Goal: Browse casually: Explore the website without a specific task or goal

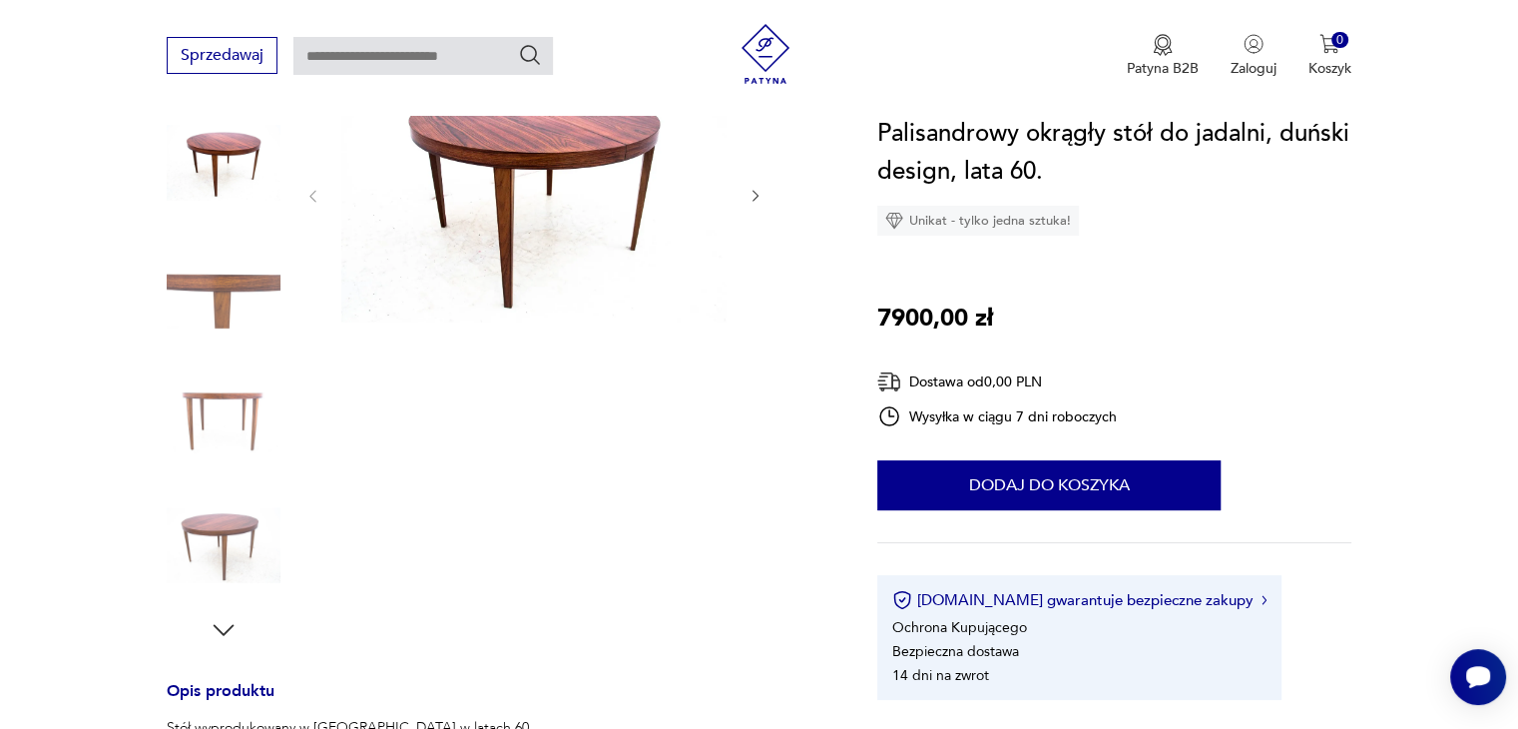
scroll to position [266, 0]
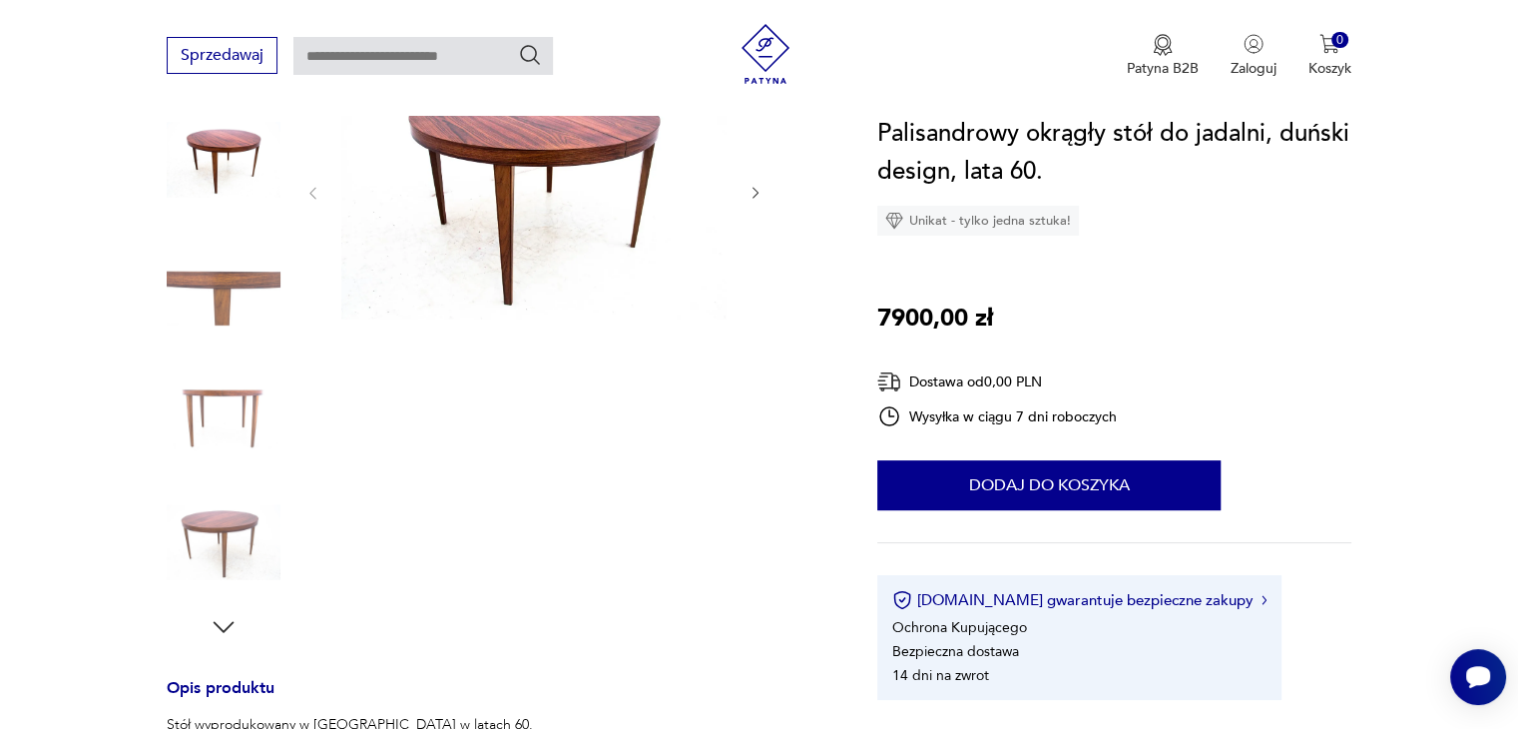
click at [217, 619] on icon "button" at bounding box center [224, 627] width 30 height 30
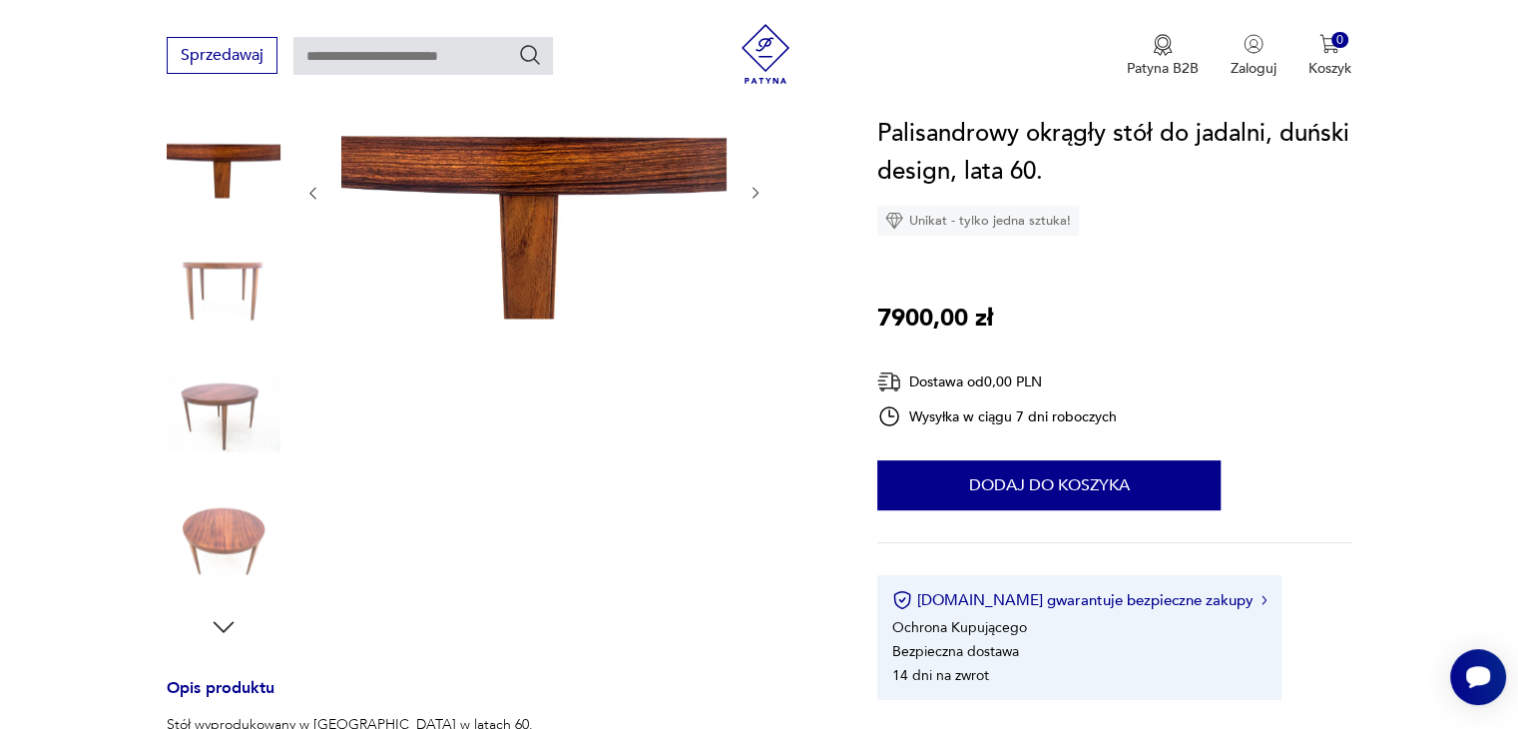
click at [217, 619] on icon "button" at bounding box center [224, 627] width 30 height 30
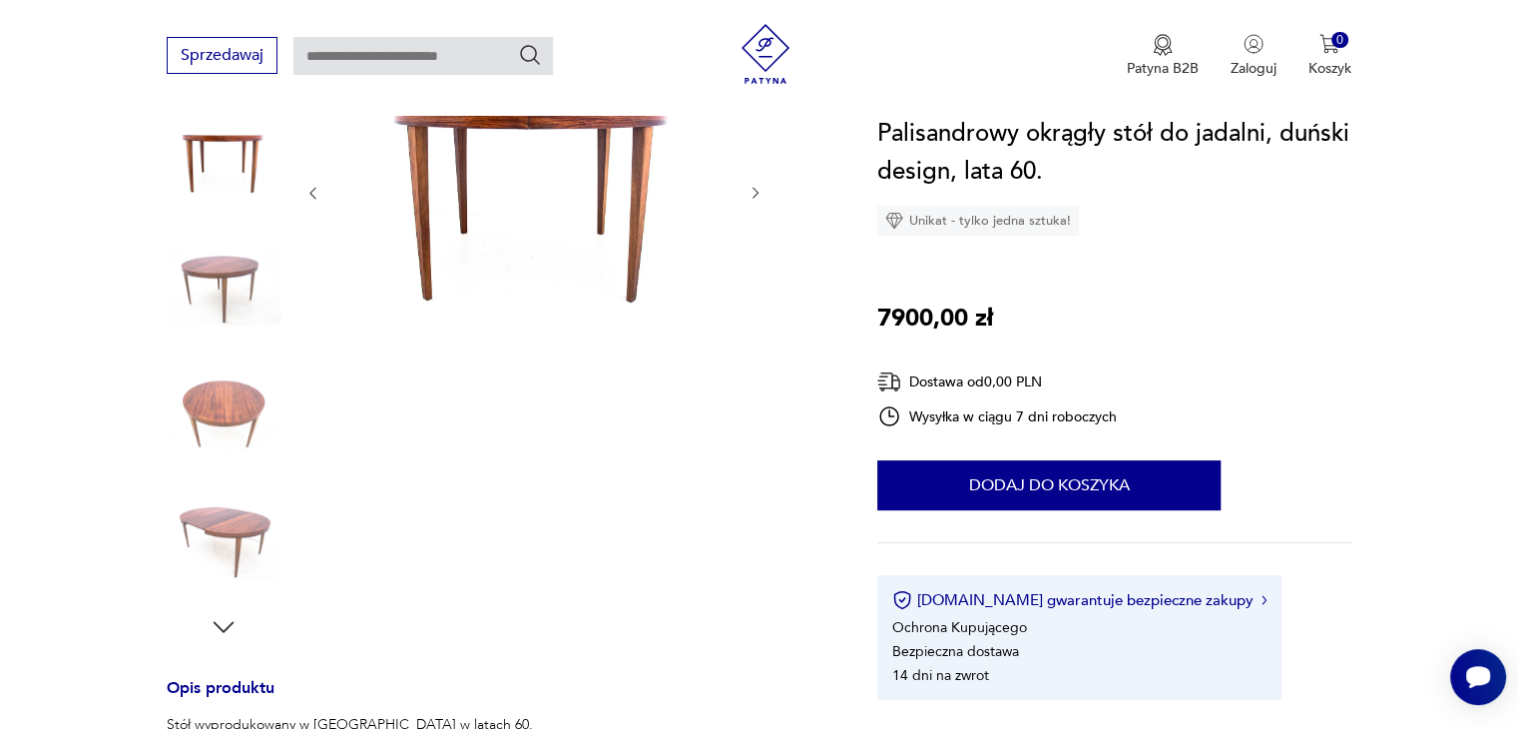
click at [217, 619] on icon "button" at bounding box center [224, 627] width 30 height 30
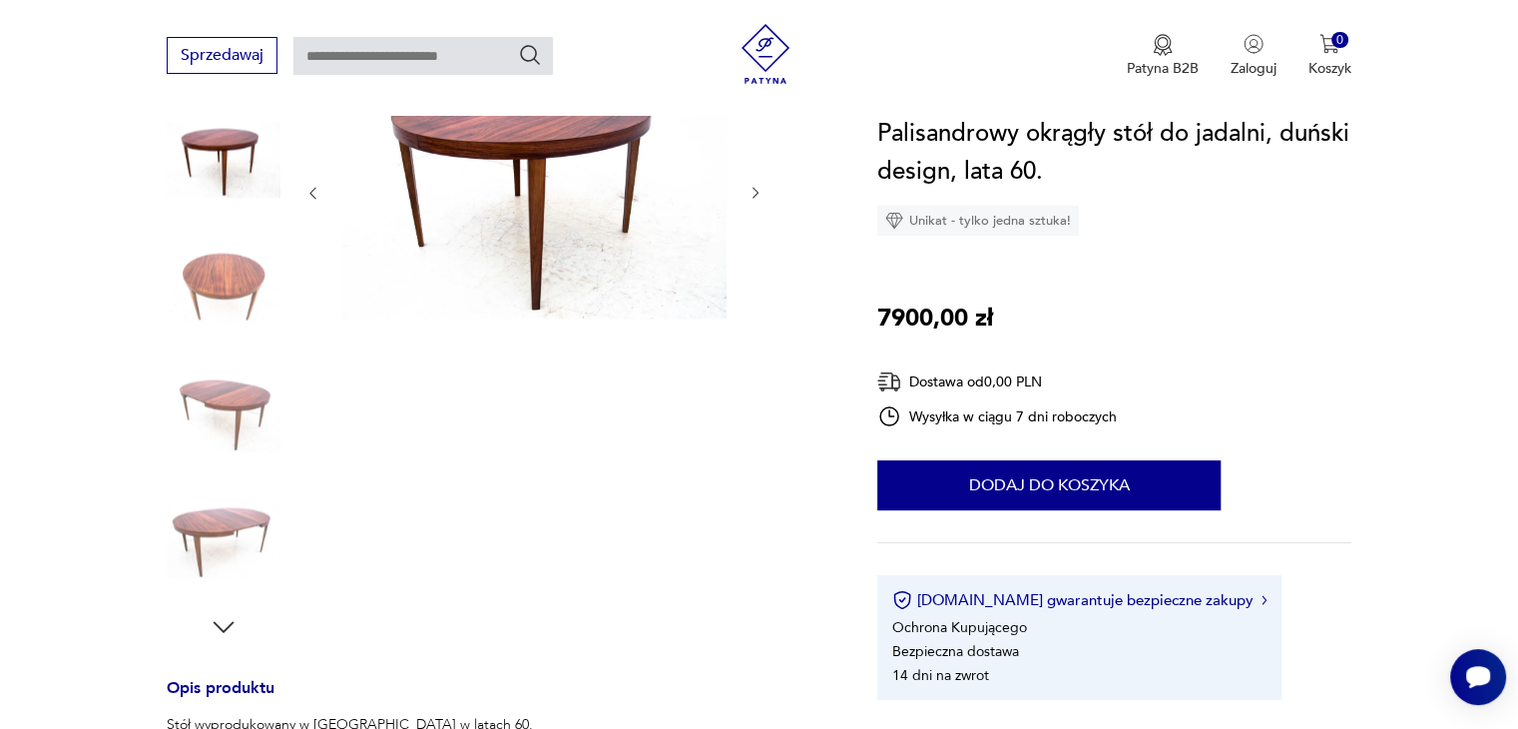
click at [244, 408] on img at bounding box center [224, 414] width 114 height 114
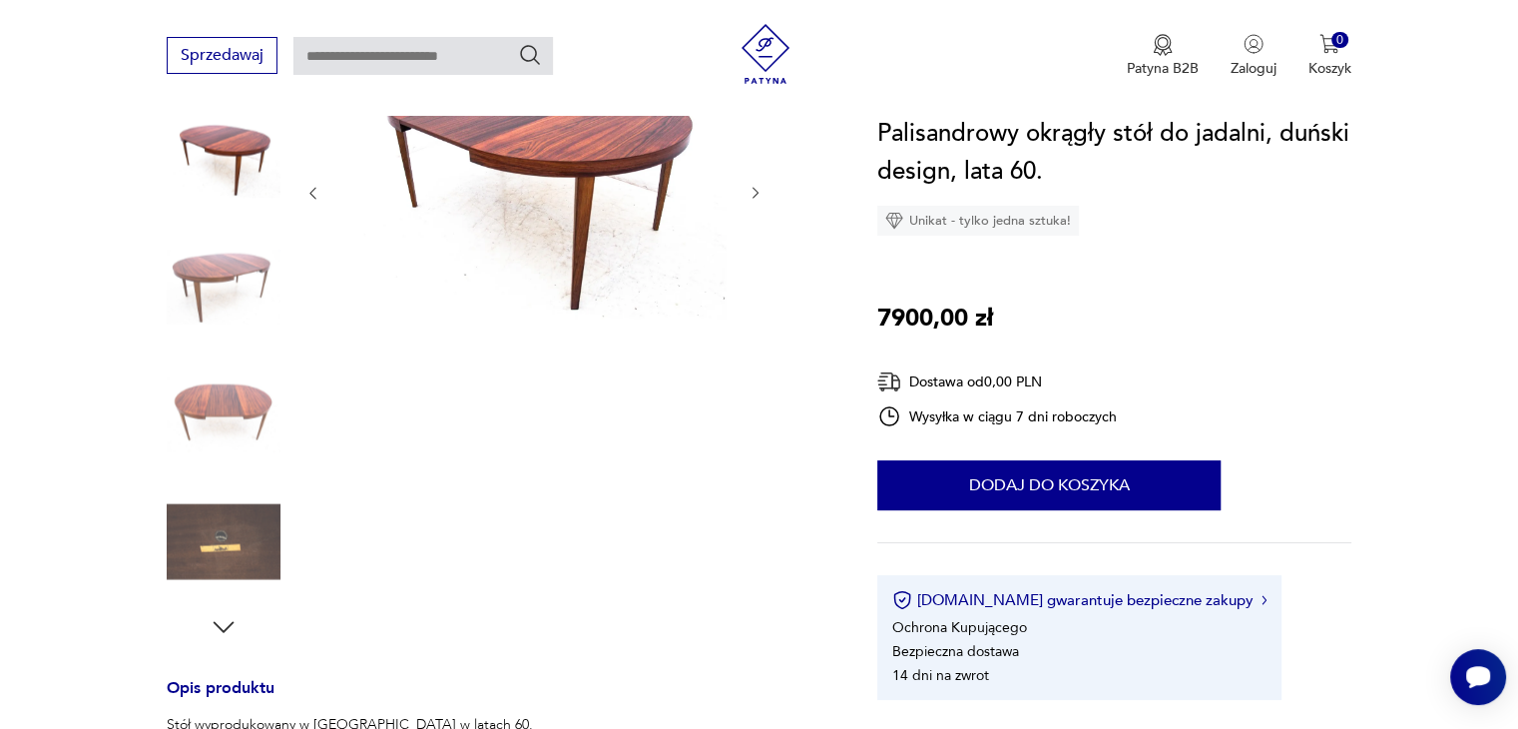
click at [204, 265] on img at bounding box center [224, 288] width 114 height 114
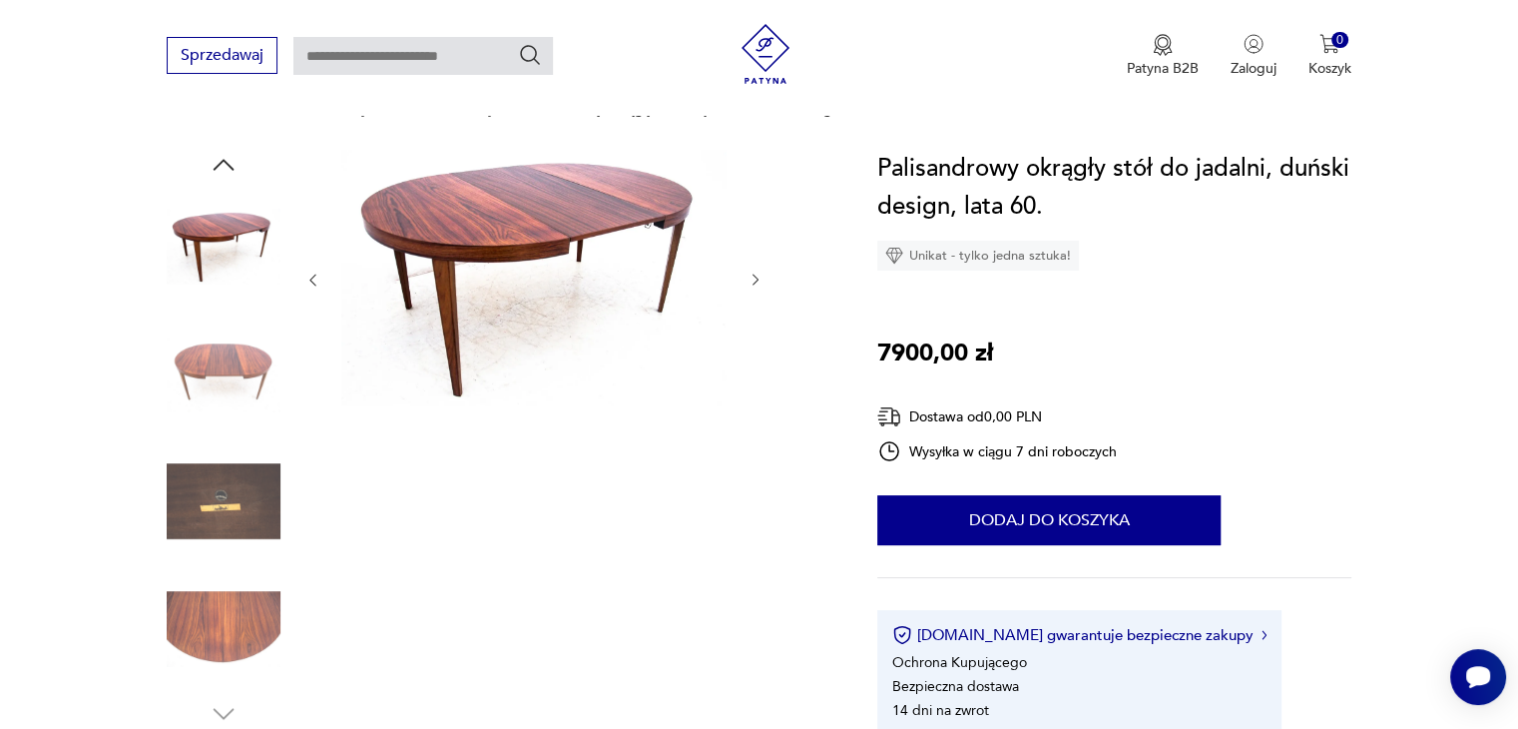
scroll to position [183, 0]
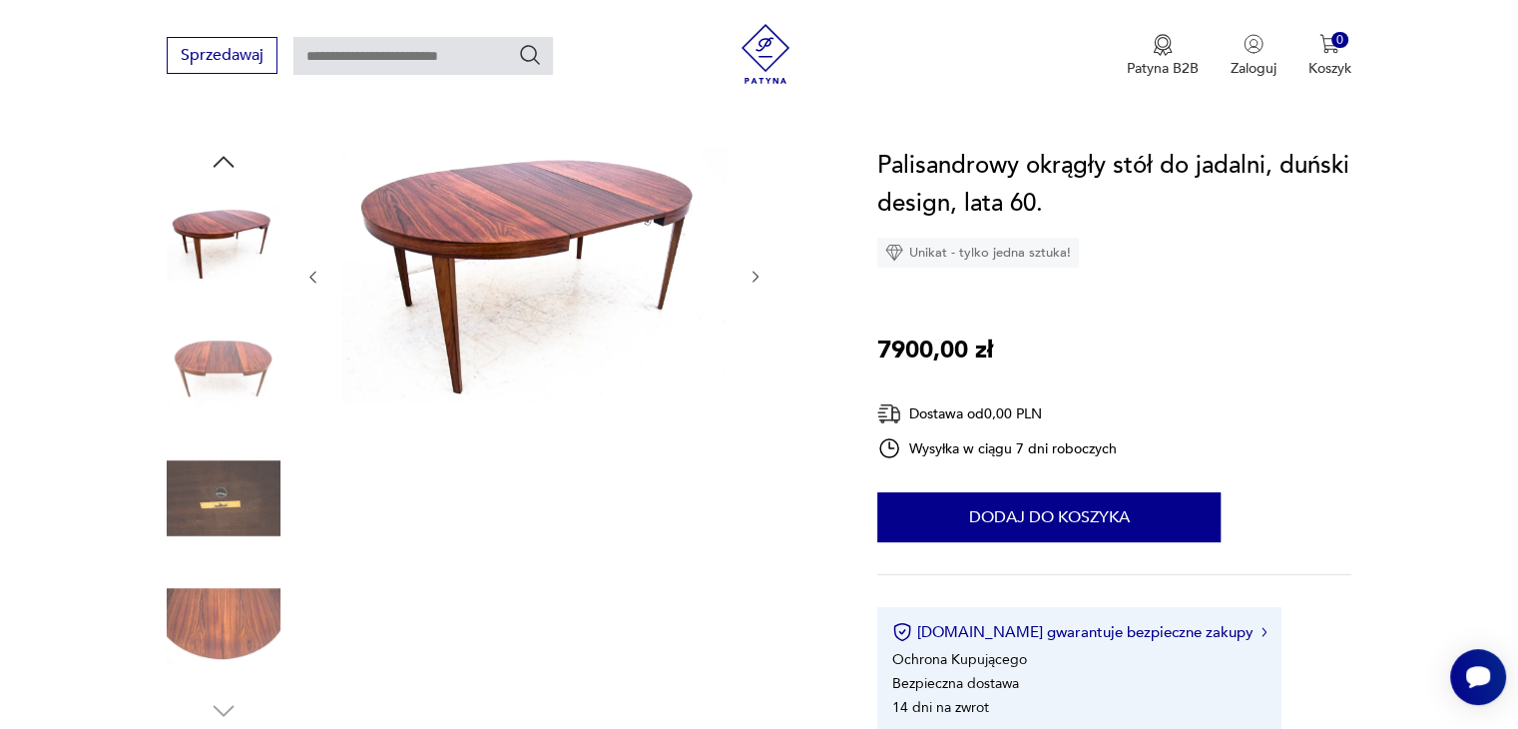
drag, startPoint x: 423, startPoint y: 217, endPoint x: 778, endPoint y: 229, distance: 355.5
click at [778, 229] on div at bounding box center [498, 436] width 663 height 579
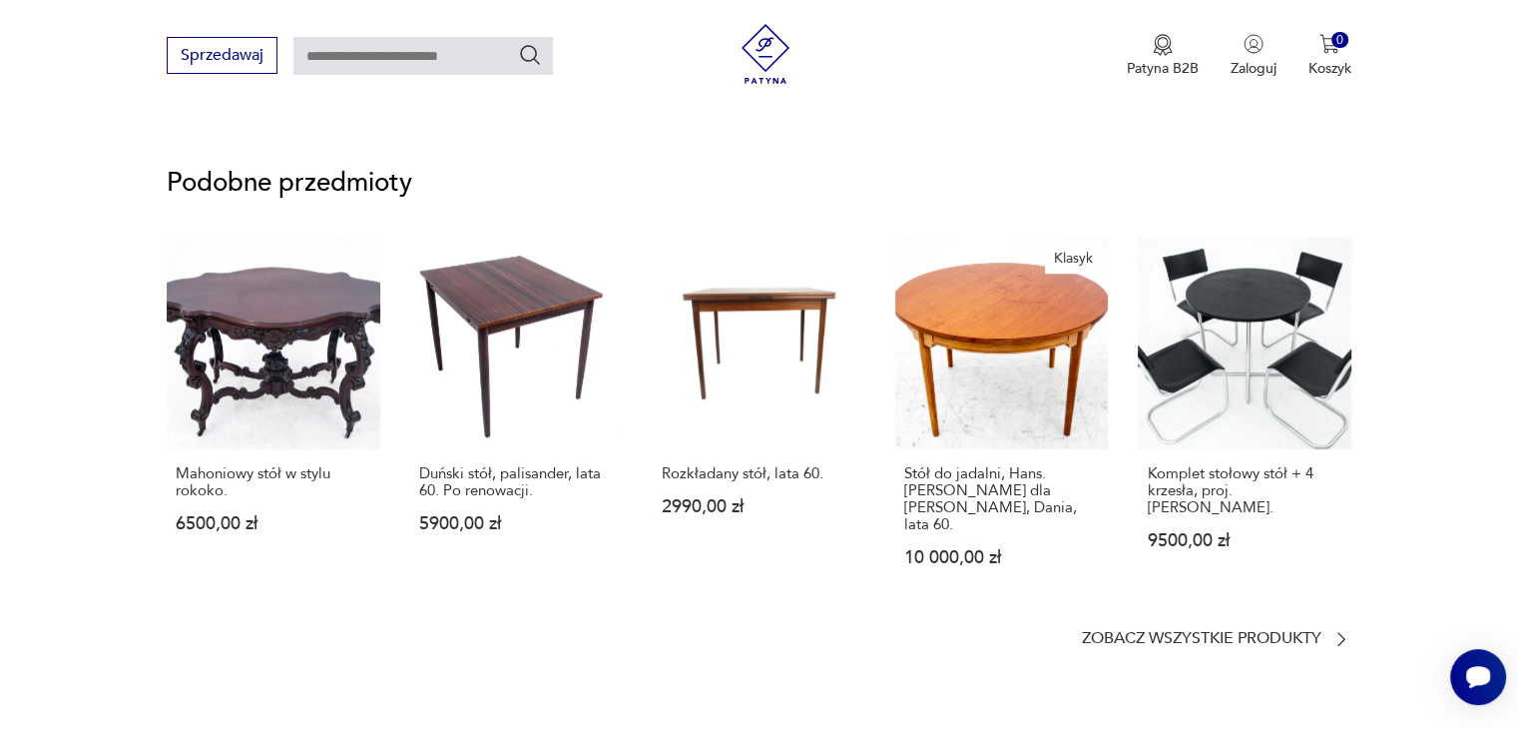
scroll to position [1431, 0]
